Goal: Find contact information: Find contact information

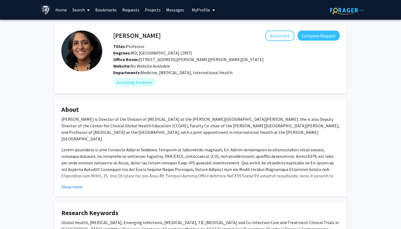
scroll to position [2, 0]
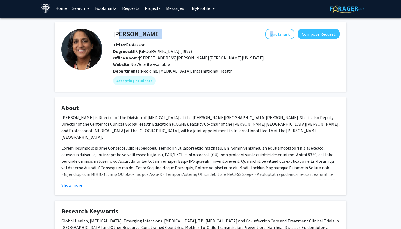
drag, startPoint x: 150, startPoint y: 37, endPoint x: 117, endPoint y: 37, distance: 33.5
click at [117, 37] on div "Amita Gupta Bookmark Compose Request" at bounding box center [226, 34] width 235 height 10
click at [167, 117] on p "Dr. Gupta is Director of the Division of Infectious Diseases at the Johns Hopki…" at bounding box center [200, 127] width 278 height 26
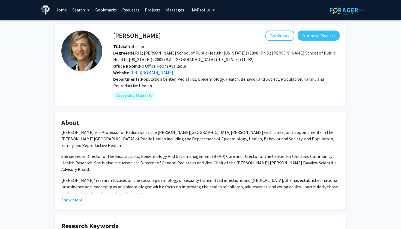
scroll to position [18, 0]
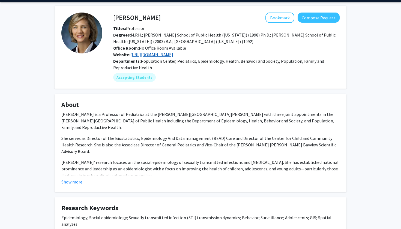
click at [148, 55] on link "http://beadcore.jhu.edu/" at bounding box center [151, 54] width 43 height 5
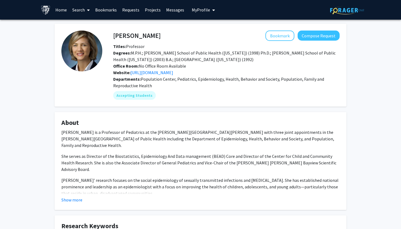
scroll to position [0, 0]
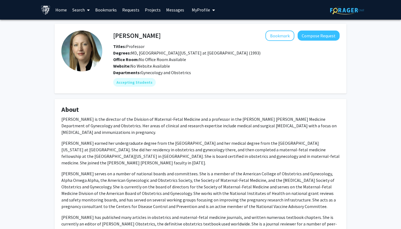
click at [141, 37] on h4 "[PERSON_NAME]" at bounding box center [136, 36] width 47 height 10
drag, startPoint x: 166, startPoint y: 35, endPoint x: 110, endPoint y: 38, distance: 55.7
click at [110, 38] on div "[PERSON_NAME] Bookmark Compose Request" at bounding box center [226, 36] width 235 height 10
drag, startPoint x: 111, startPoint y: 36, endPoint x: 172, endPoint y: 30, distance: 61.1
click at [172, 30] on fg-card "[PERSON_NAME] Bookmark Compose Request Titles: Professor [PERSON_NAME]: [GEOGRA…" at bounding box center [201, 59] width 292 height 70
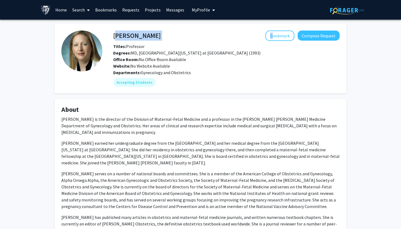
copy div "[PERSON_NAME]"
